Goal: Find specific page/section: Find specific page/section

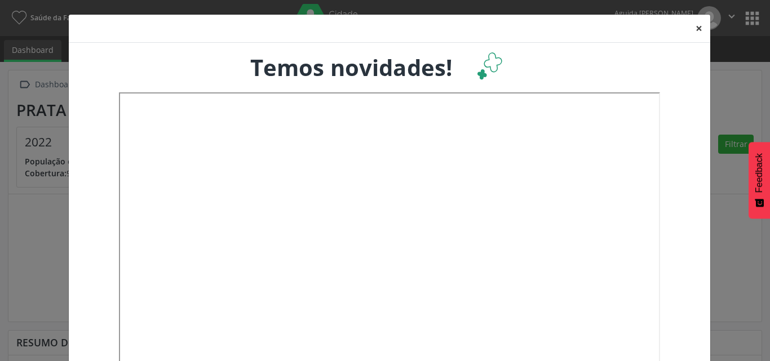
click at [694, 29] on button "×" at bounding box center [698, 29] width 23 height 28
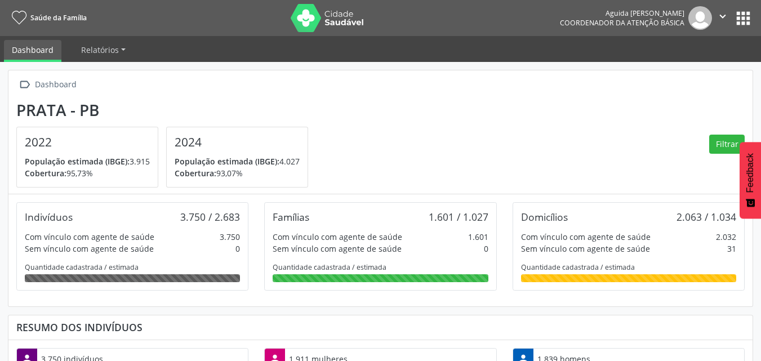
scroll to position [187, 249]
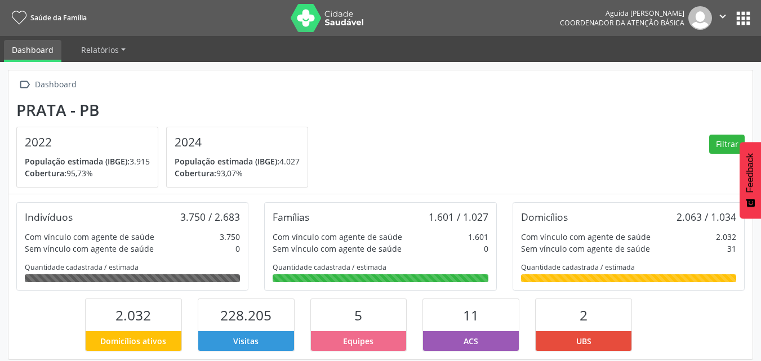
click at [742, 21] on button "apps" at bounding box center [744, 18] width 20 height 20
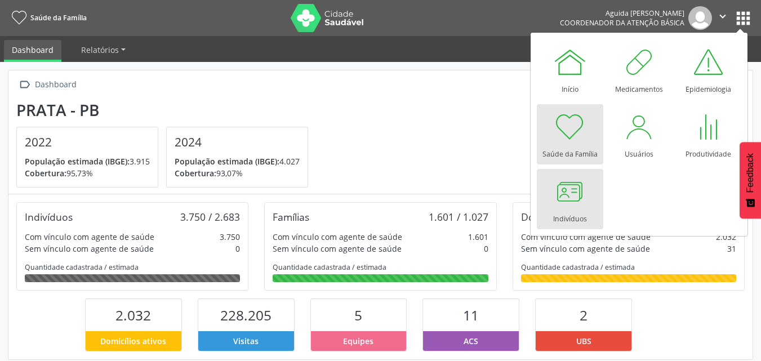
click at [569, 199] on div at bounding box center [570, 192] width 34 height 34
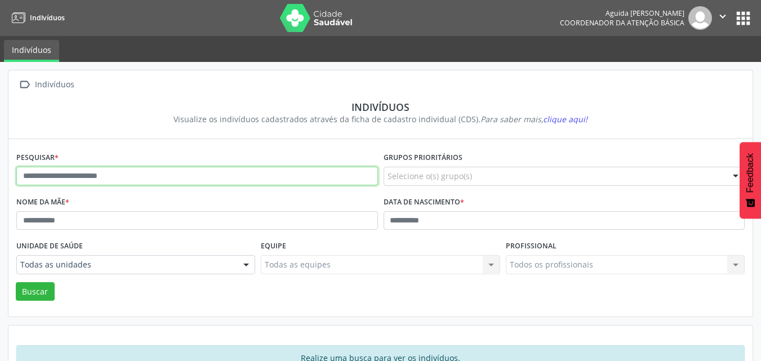
drag, startPoint x: 77, startPoint y: 183, endPoint x: 82, endPoint y: 180, distance: 6.1
click at [82, 180] on input "text" at bounding box center [197, 176] width 362 height 19
type input "**********"
click at [16, 282] on button "Buscar" at bounding box center [35, 291] width 39 height 19
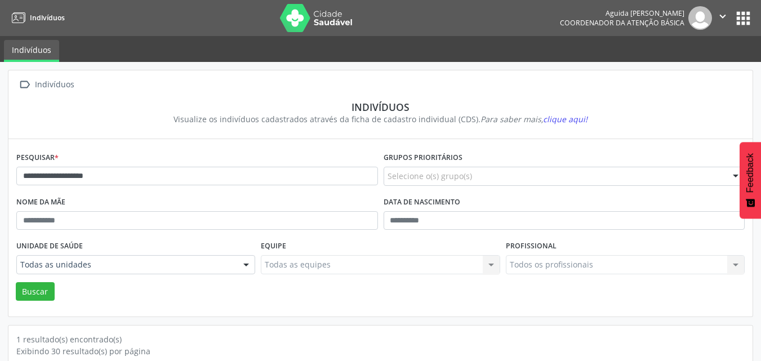
scroll to position [99, 0]
